Goal: Communication & Community: Answer question/provide support

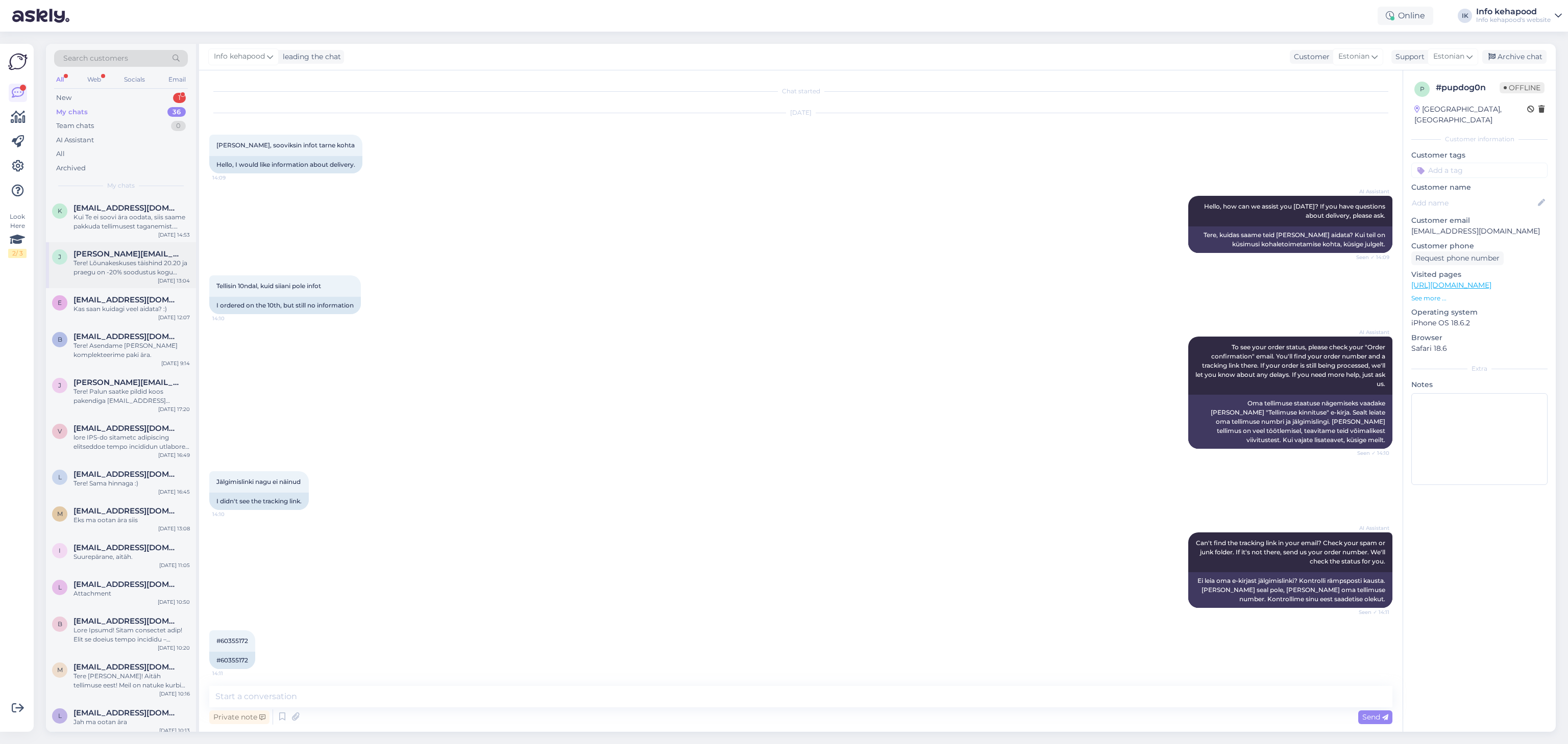
scroll to position [545, 0]
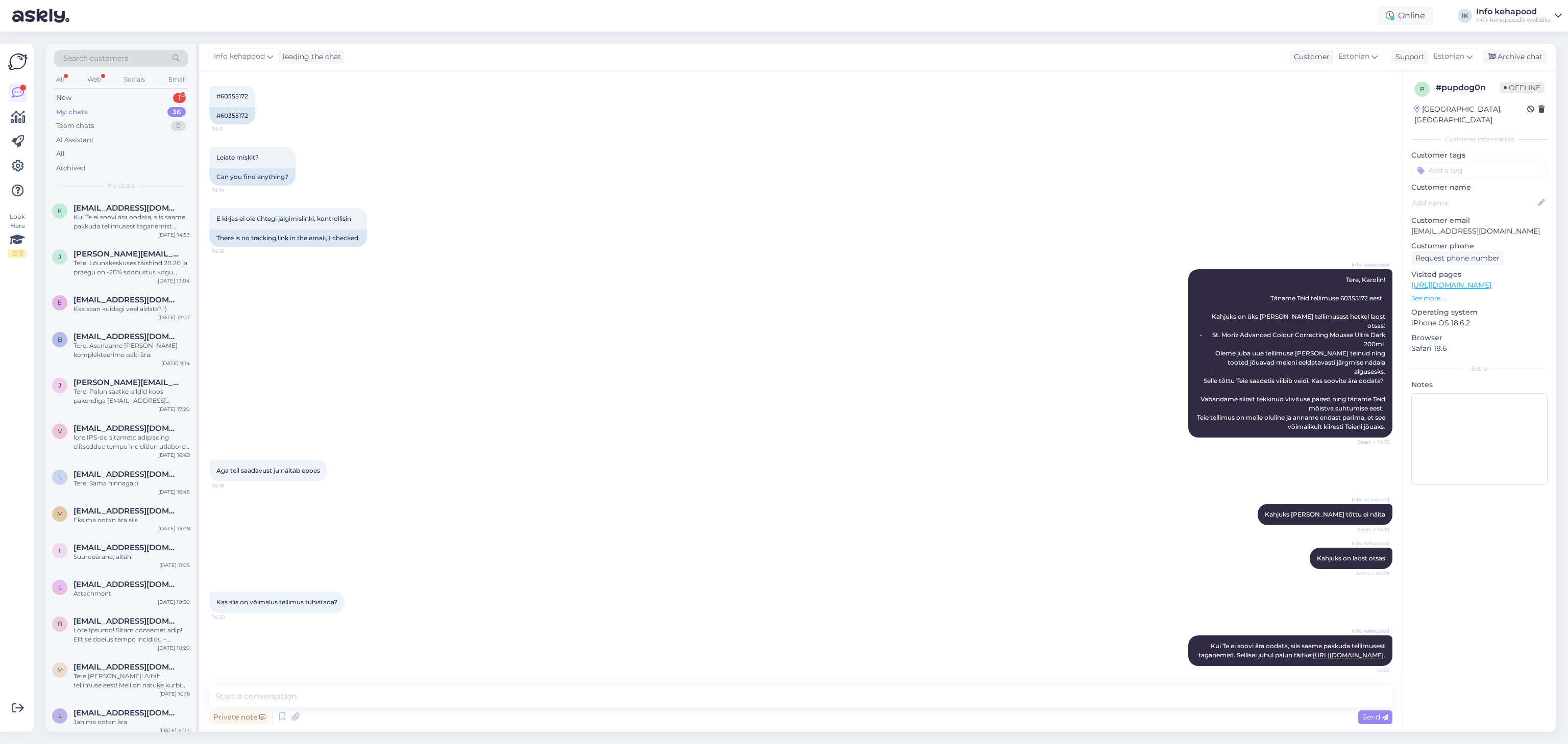
click at [159, 105] on div "My chats 36" at bounding box center [121, 112] width 134 height 14
click at [161, 244] on div "[PERSON_NAME] [PERSON_NAME][EMAIL_ADDRESS][DOMAIN_NAME] Tere! Lõunakeskuses täi…" at bounding box center [121, 265] width 150 height 46
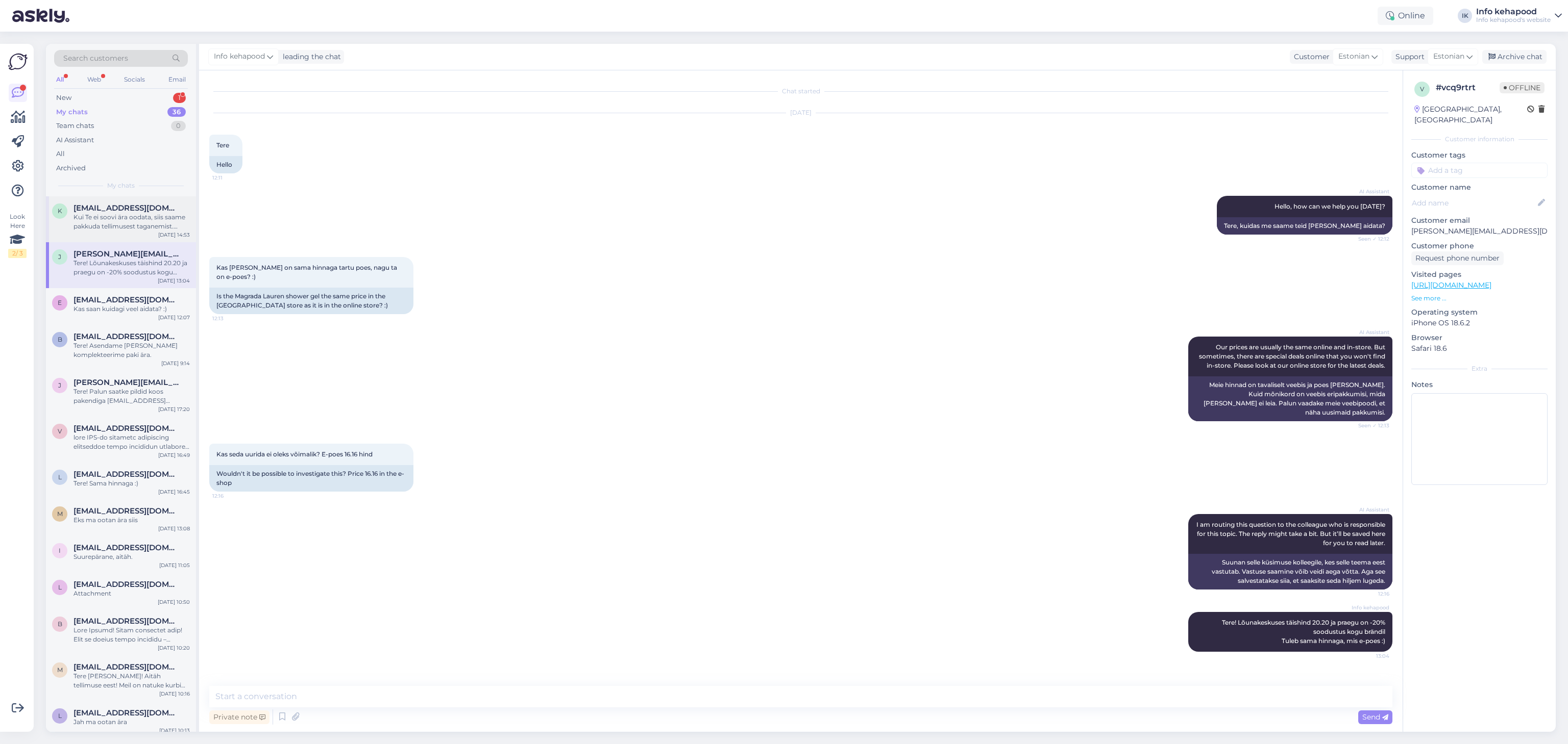
click at [146, 222] on div "Kui Te ei soovi ära oodata, siis saame pakkuda tellimusest taganemist. Sellisel…" at bounding box center [131, 222] width 116 height 18
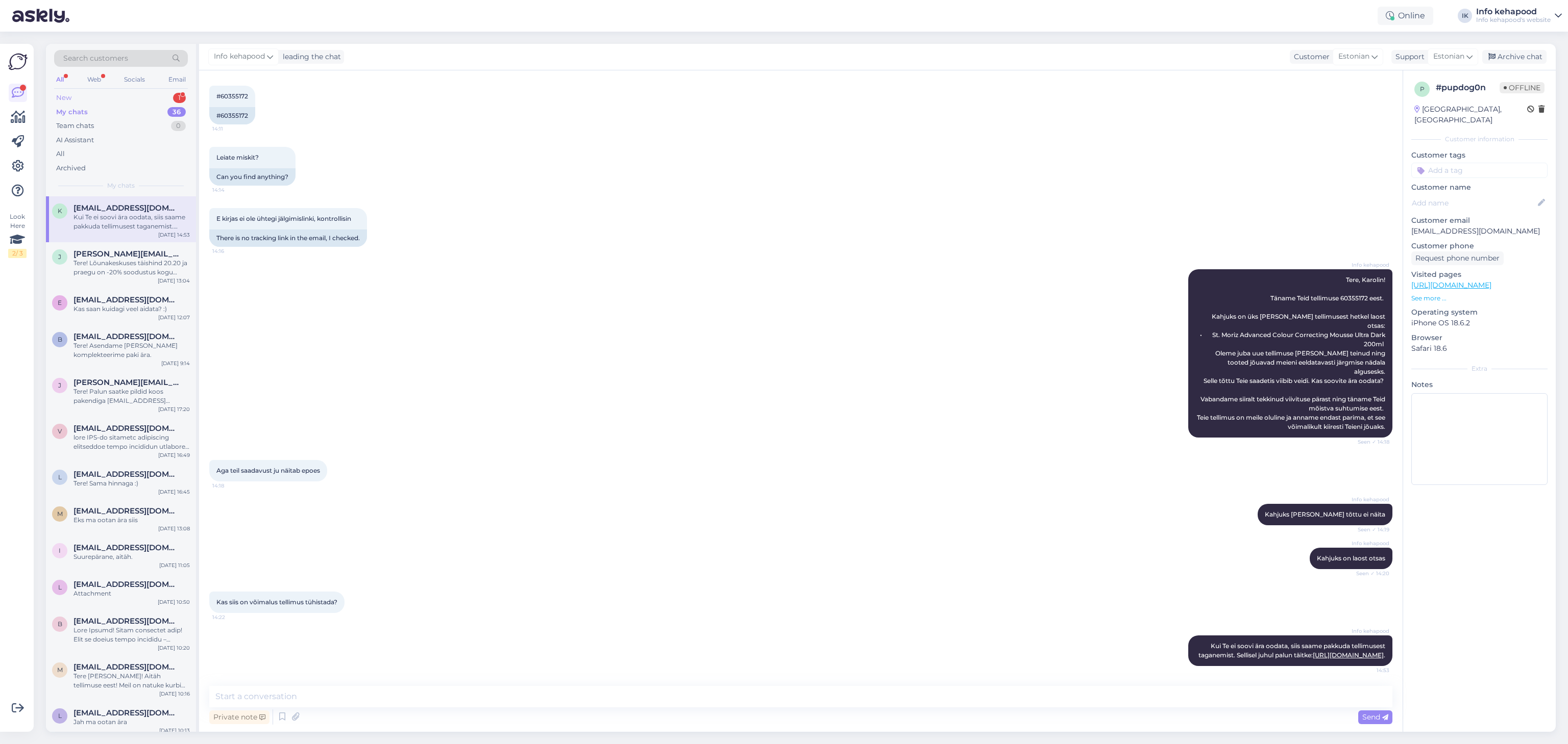
click at [110, 99] on div "New 1" at bounding box center [121, 97] width 134 height 14
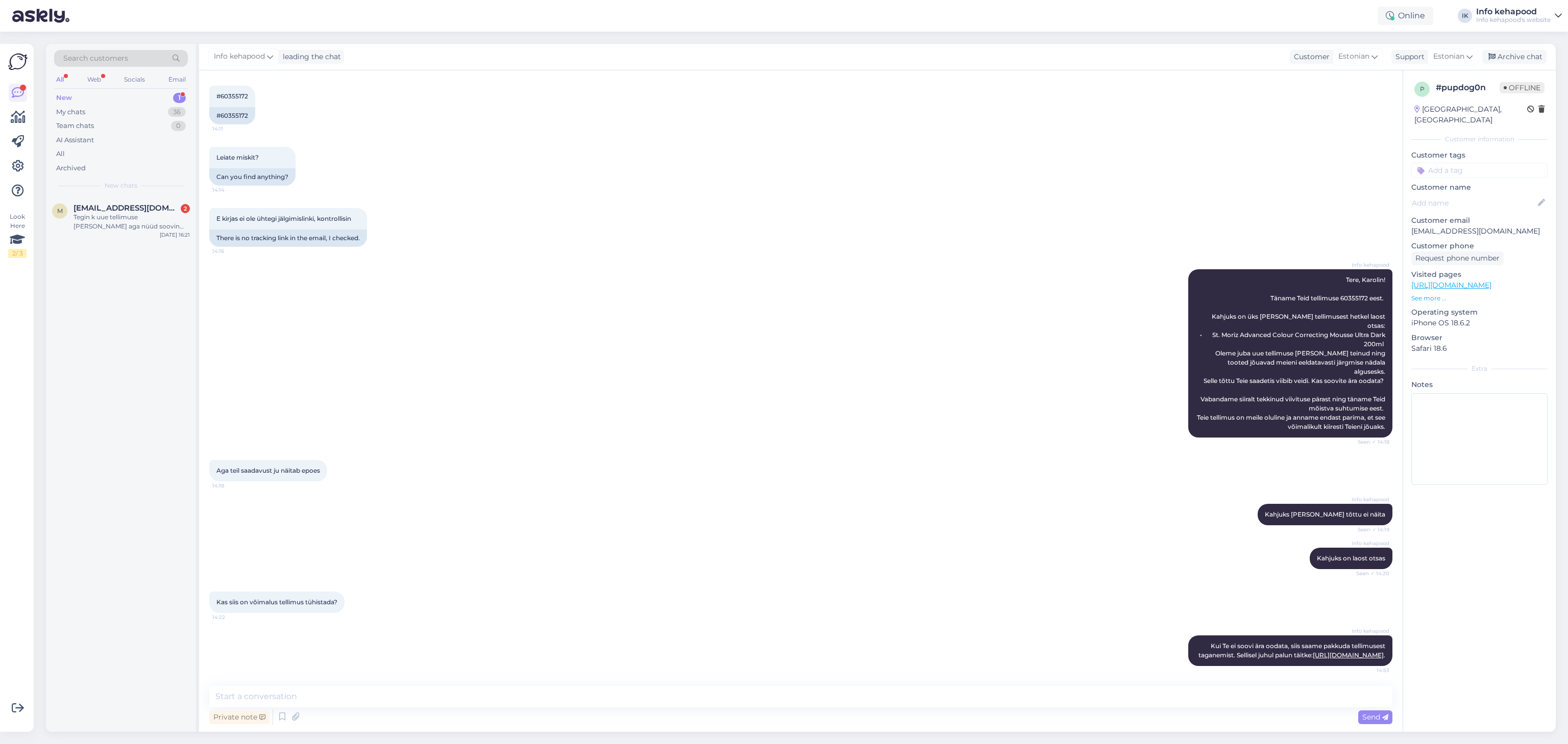
click at [151, 195] on div "Search customers All Web Socials Email New 1 My chats 36 Team chats 0 AI Assist…" at bounding box center [121, 120] width 150 height 153
click at [158, 222] on div "Tegin k uue tellimuse [PERSON_NAME] aga nüüd soovin [PERSON_NAME] tühisada" at bounding box center [131, 222] width 116 height 18
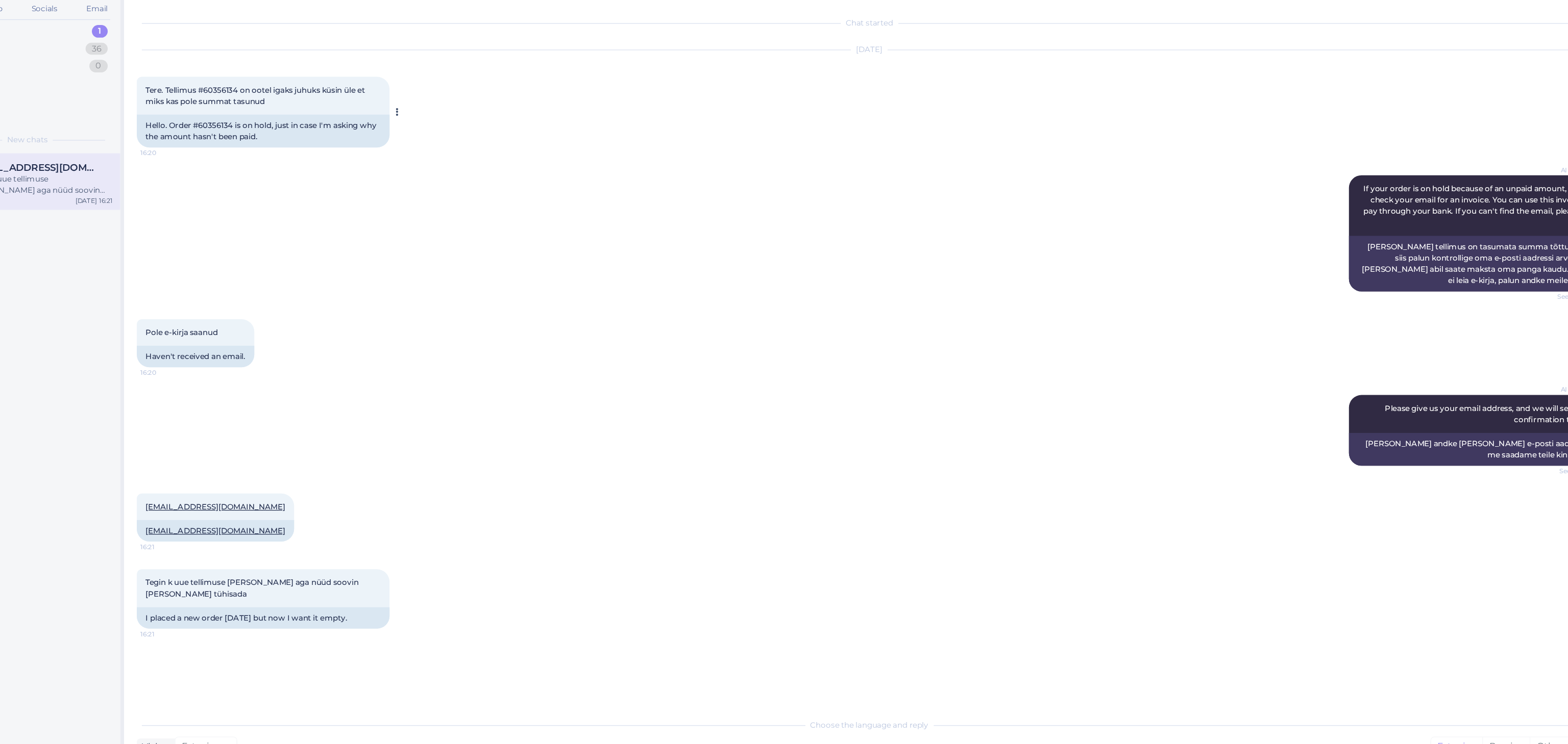
drag, startPoint x: 266, startPoint y: 144, endPoint x: 337, endPoint y: 142, distance: 71.0
click at [337, 142] on span "Tere. Tellimus #60356134 on ootel igaks juhuks küsin üle et miks kas pole summa…" at bounding box center [306, 150] width 178 height 17
drag, startPoint x: 264, startPoint y: 147, endPoint x: 294, endPoint y: 147, distance: 30.0
click at [294, 147] on span "Tere. Tellimus #60356134 on ootel igaks juhuks küsin üle et miks kas pole summa…" at bounding box center [306, 150] width 178 height 17
copy span "60356134"
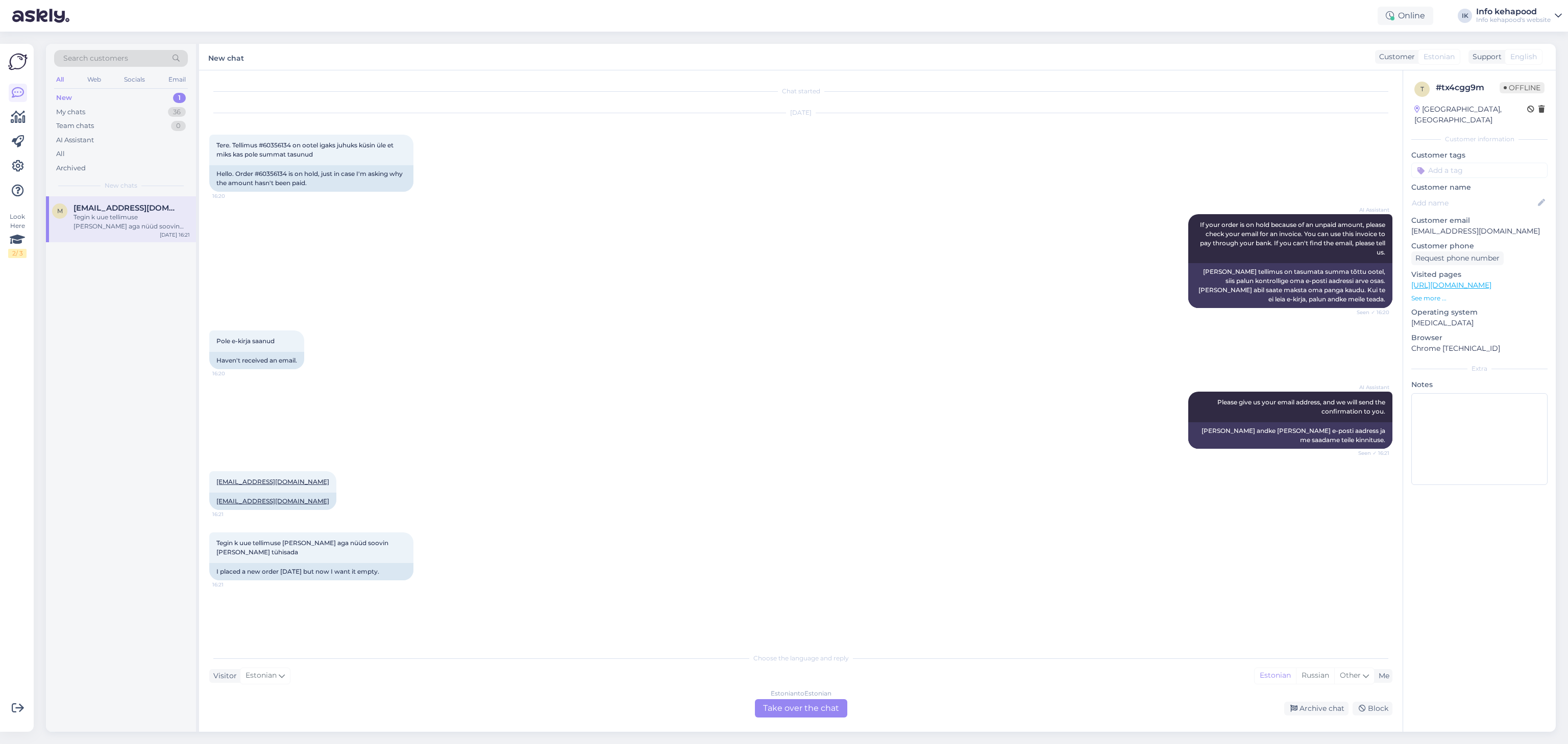
click at [802, 715] on div "Estonian to Estonian Take over the chat" at bounding box center [801, 709] width 93 height 18
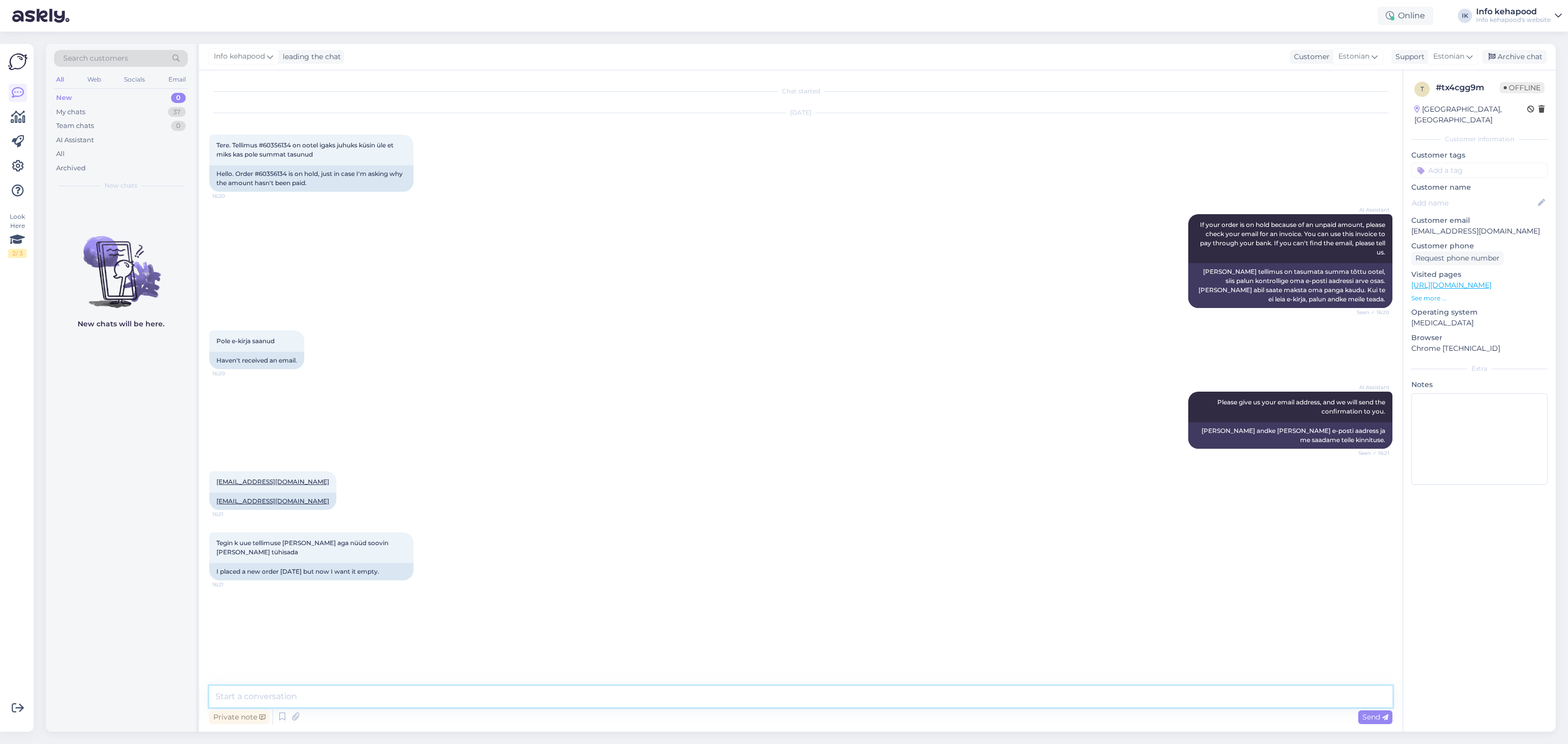
click at [729, 686] on textarea at bounding box center [801, 697] width 1183 height 21
paste textarea "60356134"
click at [495, 695] on textarea "Tere! Tellimus 60356134 pole meieni jõudnud, kas Teil raha [PERSON_NAME]?" at bounding box center [801, 697] width 1183 height 21
type textarea "Tere! Tellimus 60356134 pole meieni jõudnud, kas Teil raha läks maha?"
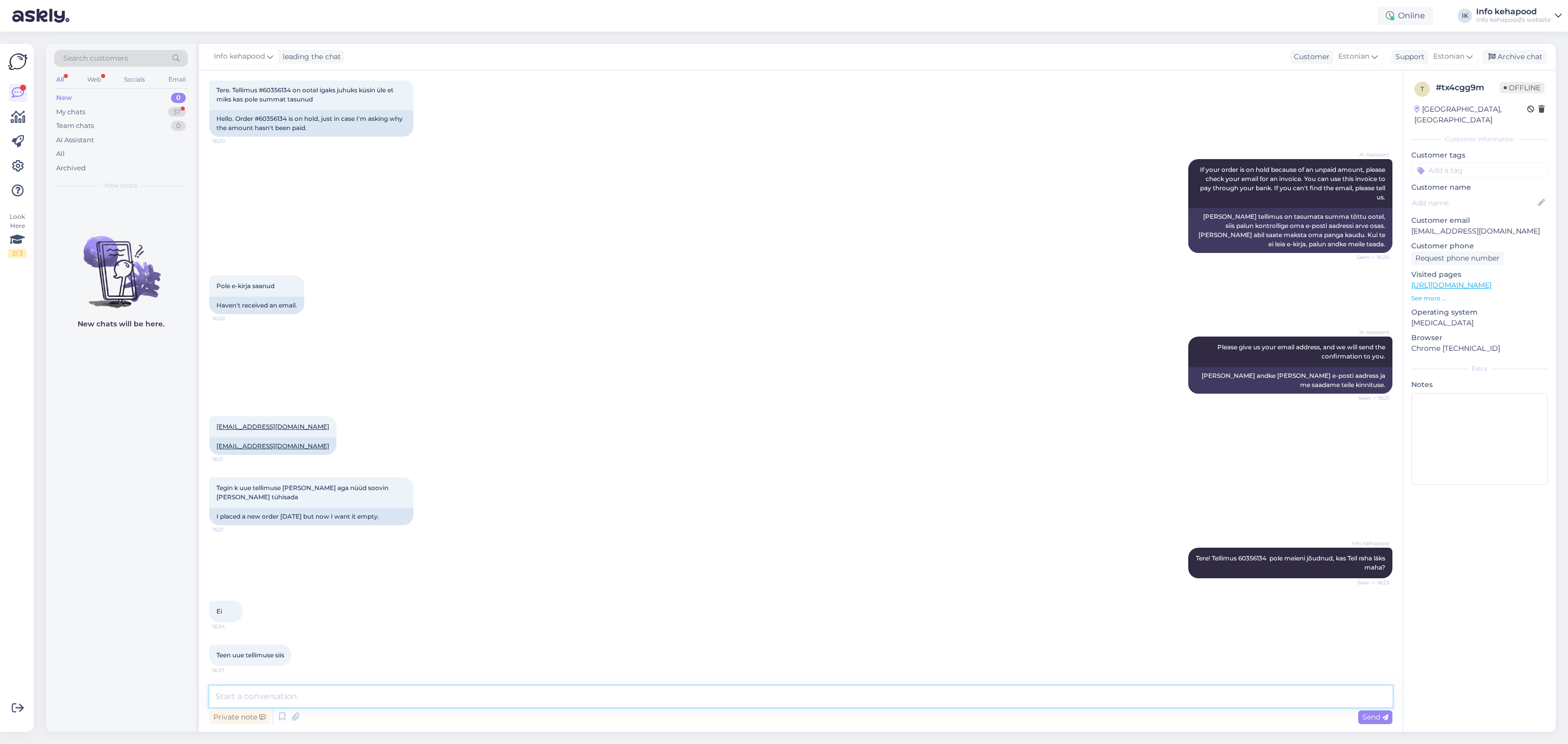
click at [403, 700] on textarea at bounding box center [801, 697] width 1183 height 21
type textarea "Selge! :)"
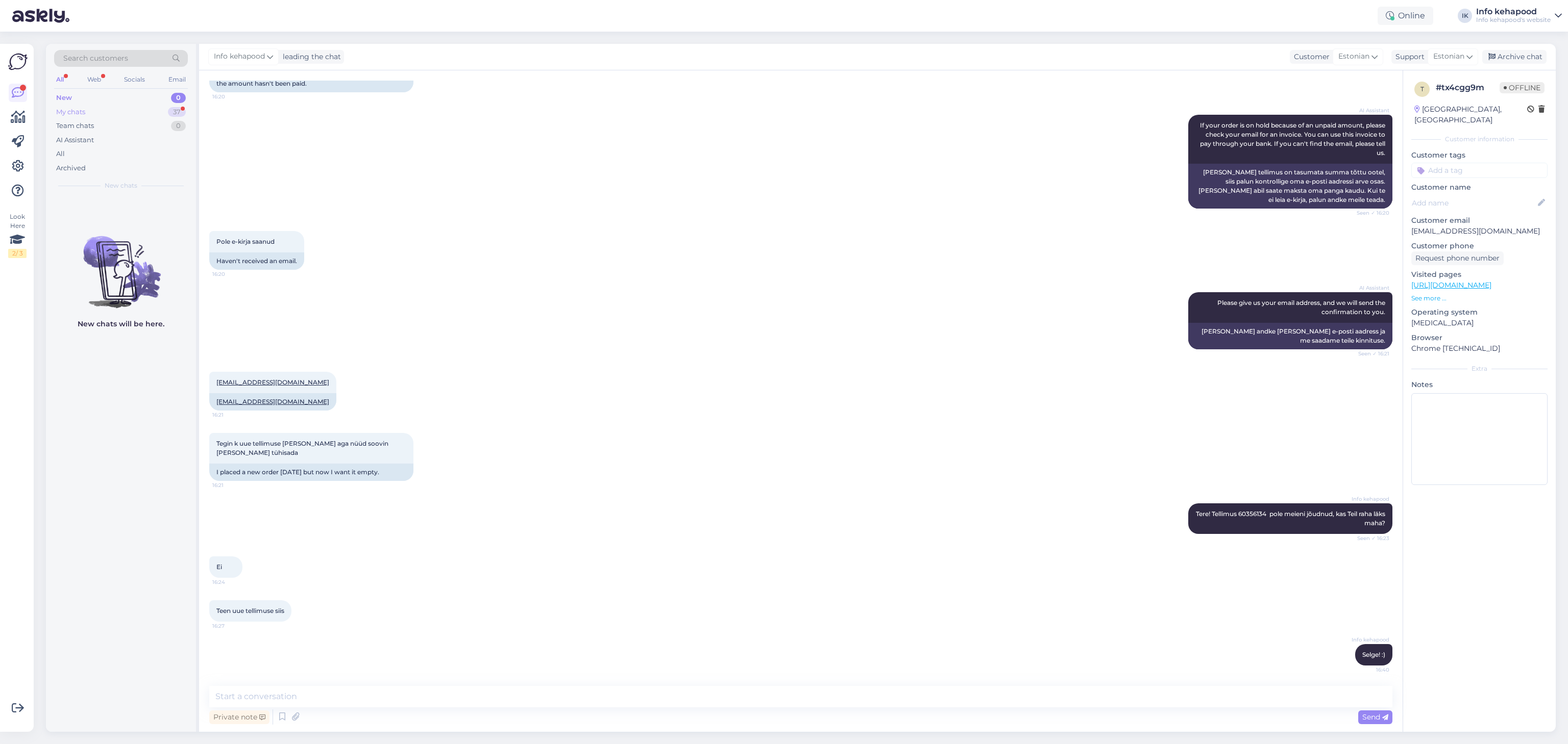
click at [91, 119] on div "My chats 37" at bounding box center [121, 112] width 134 height 14
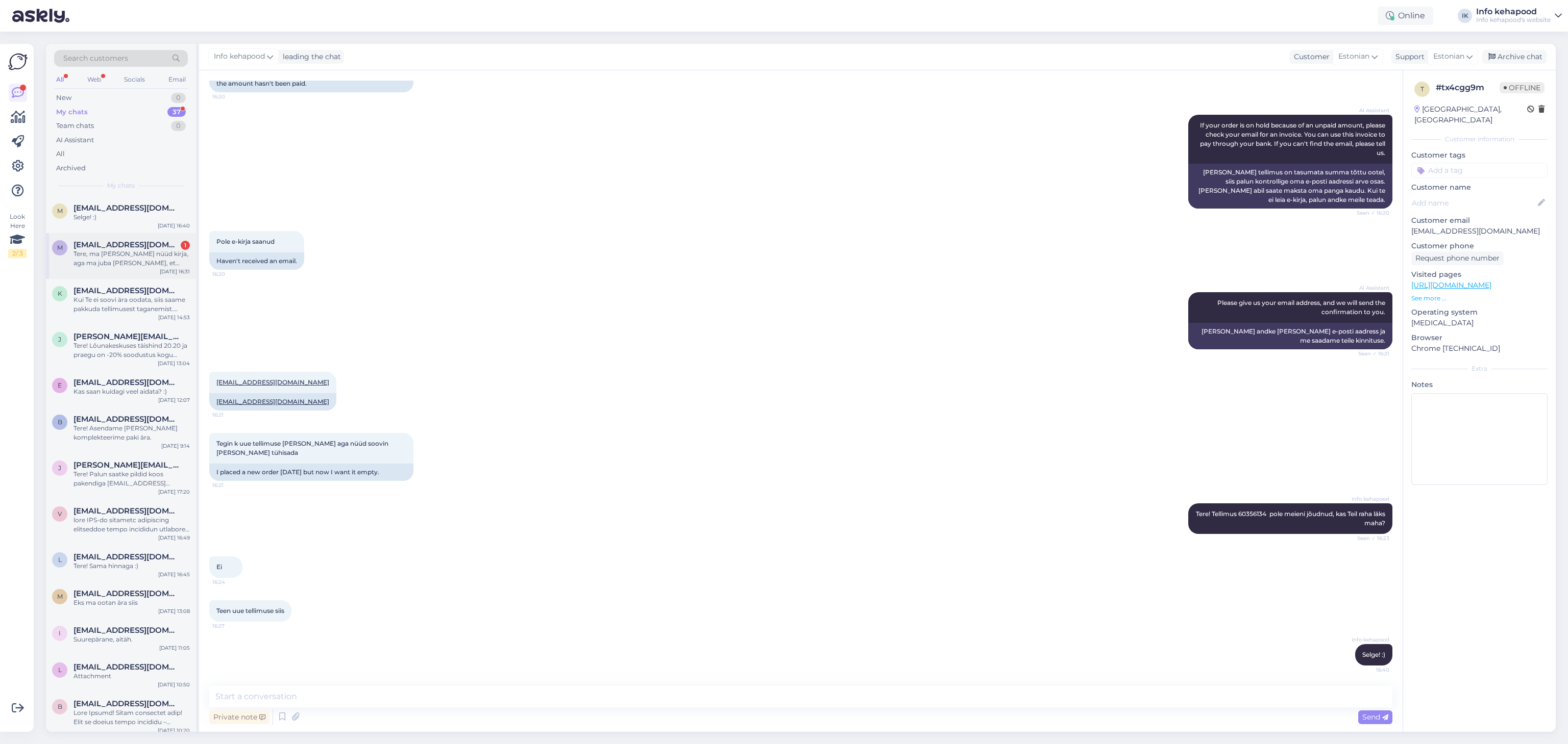
click at [175, 268] on div "[DATE] 16:31" at bounding box center [174, 271] width 30 height 8
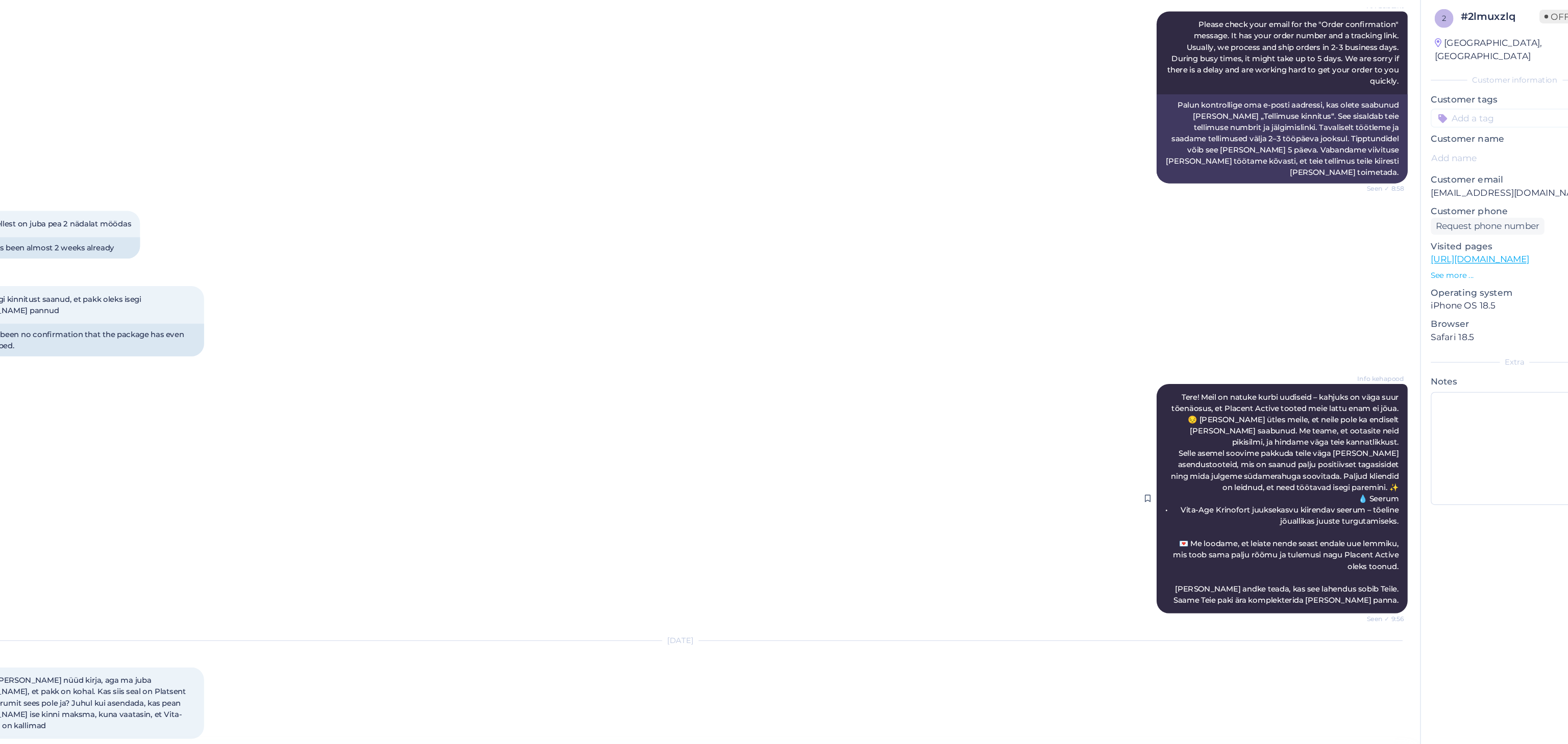
scroll to position [0, 0]
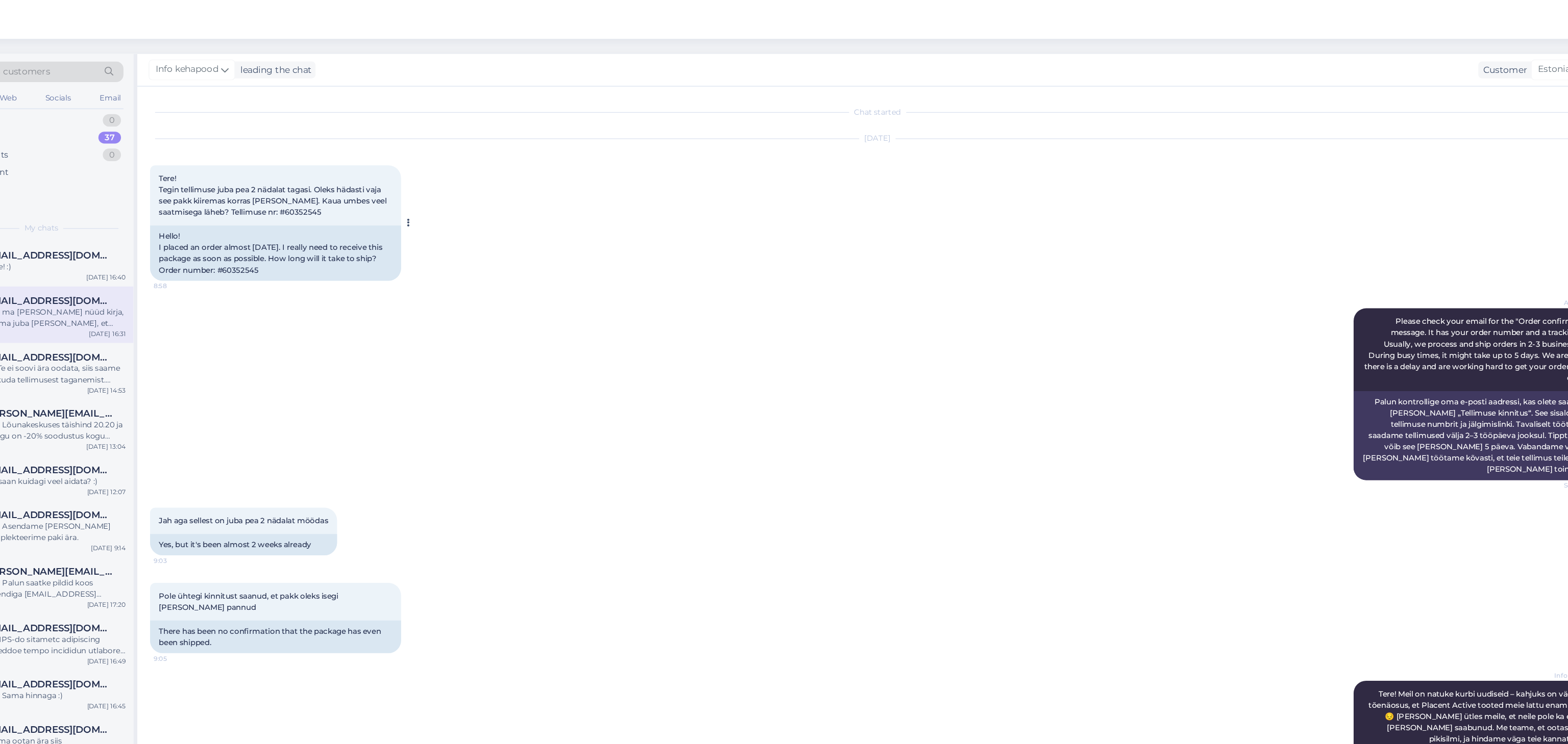
drag, startPoint x: 286, startPoint y: 221, endPoint x: 323, endPoint y: 223, distance: 37.1
click at [323, 223] on div "Hello! I placed an order almost [DATE]. I really need to receive this package a…" at bounding box center [311, 206] width 204 height 45
copy div "60352545"
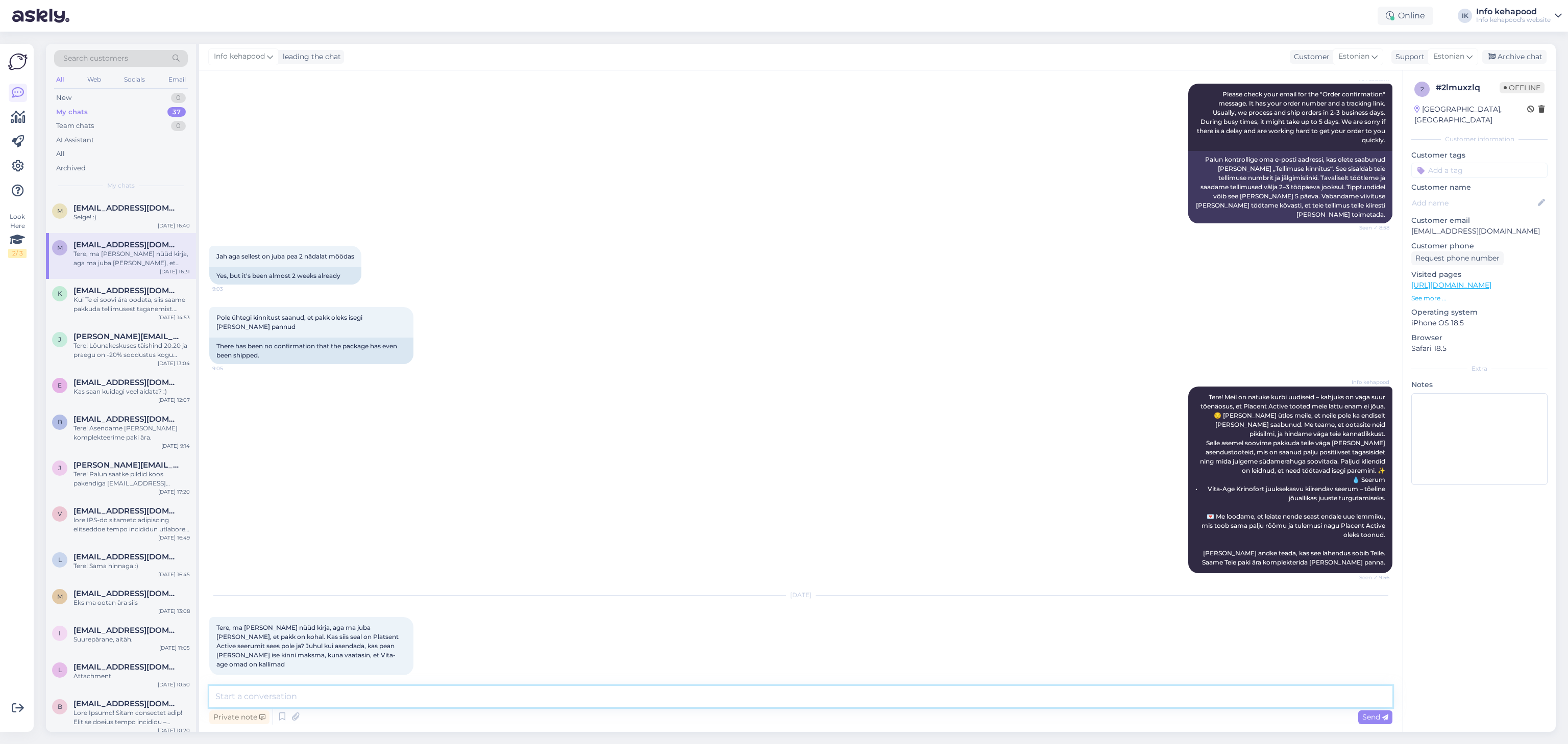
click at [488, 705] on textarea at bounding box center [801, 697] width 1183 height 21
type textarea "Tere! Meile jõudis vahepeal Placent active :)"
